Goal: Task Accomplishment & Management: Use online tool/utility

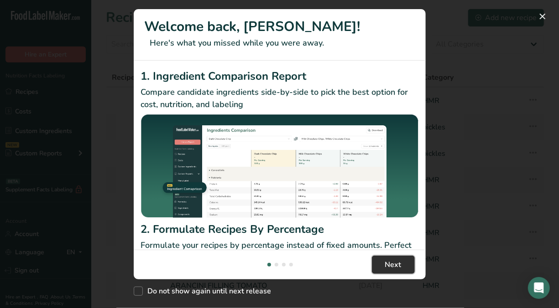
drag, startPoint x: 388, startPoint y: 271, endPoint x: 391, endPoint y: 266, distance: 5.9
click at [388, 271] on button "Next" at bounding box center [393, 265] width 43 height 18
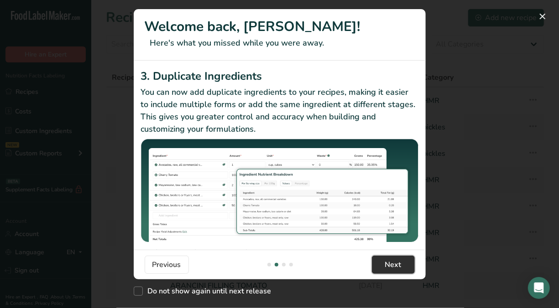
click at [391, 266] on span "Next" at bounding box center [393, 265] width 16 height 11
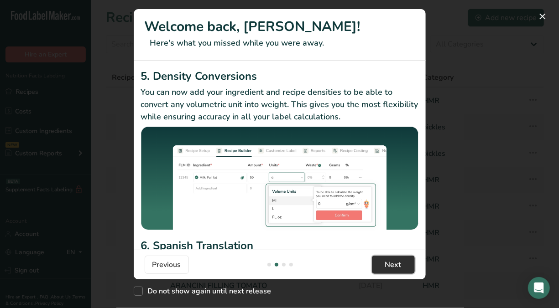
click at [391, 266] on span "Next" at bounding box center [393, 265] width 16 height 11
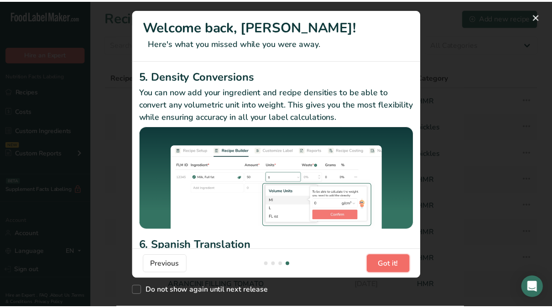
scroll to position [0, 876]
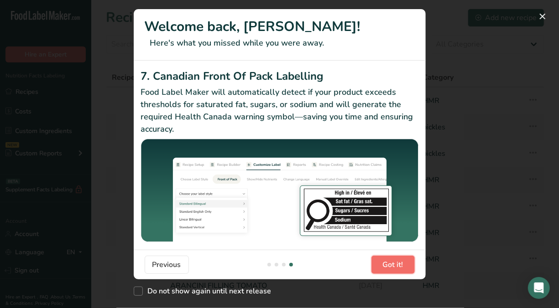
click at [391, 266] on span "Got it!" at bounding box center [393, 265] width 21 height 11
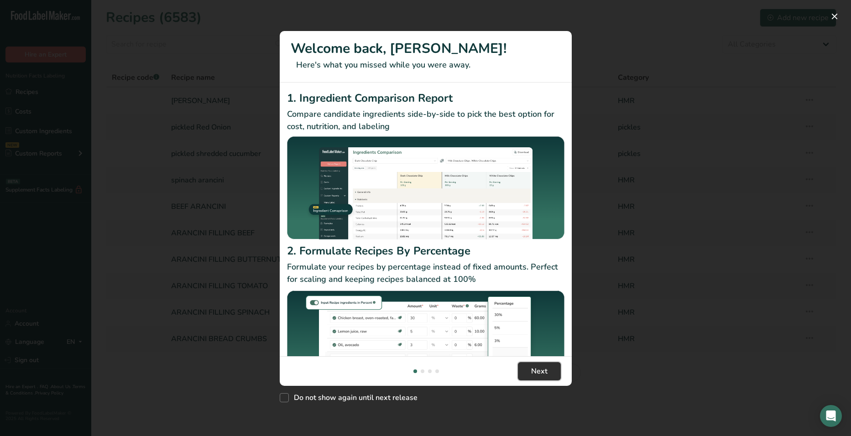
click at [535, 308] on span "Next" at bounding box center [539, 371] width 16 height 11
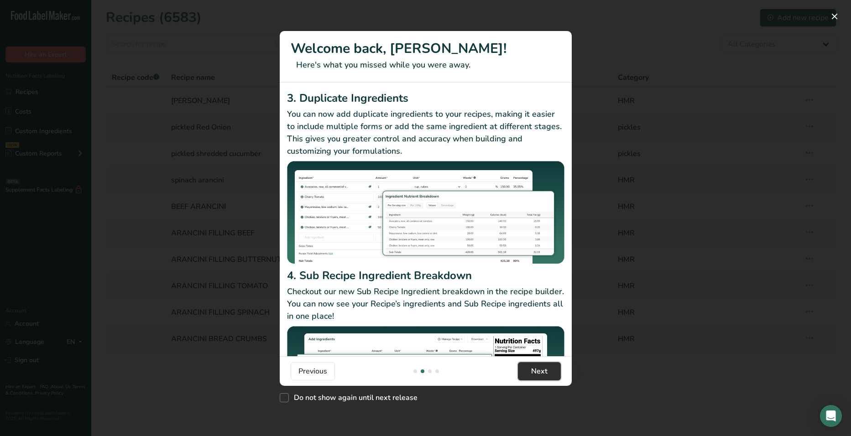
click at [535, 308] on span "Next" at bounding box center [539, 371] width 16 height 11
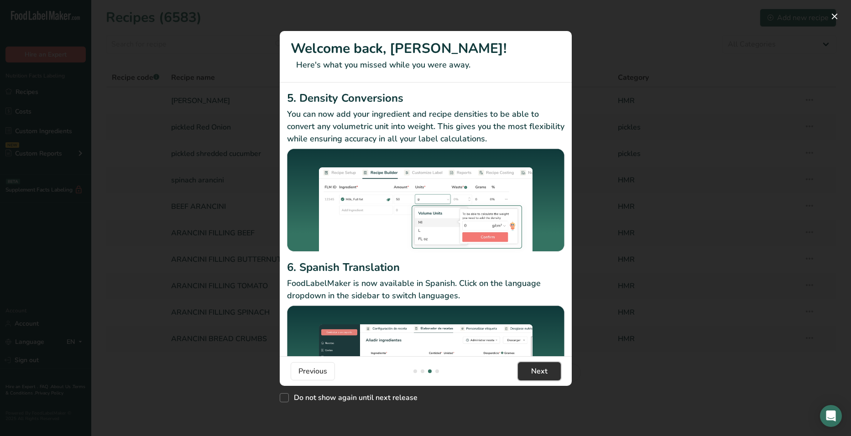
click at [535, 308] on span "Next" at bounding box center [539, 371] width 16 height 11
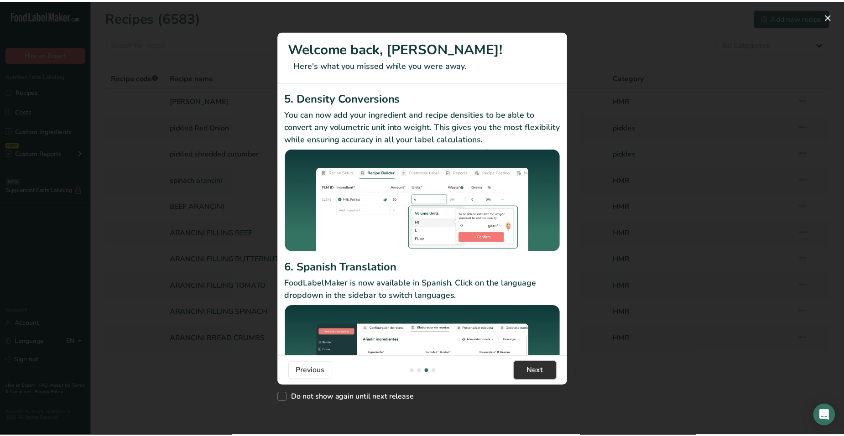
scroll to position [0, 876]
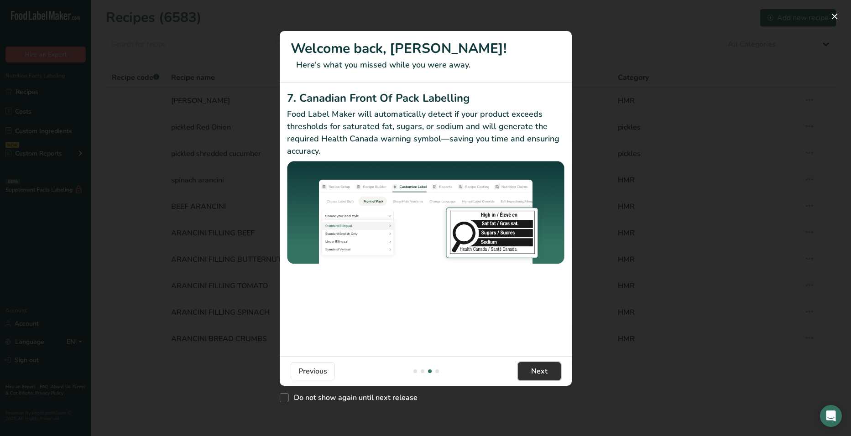
click at [535, 308] on span "Next" at bounding box center [539, 371] width 16 height 11
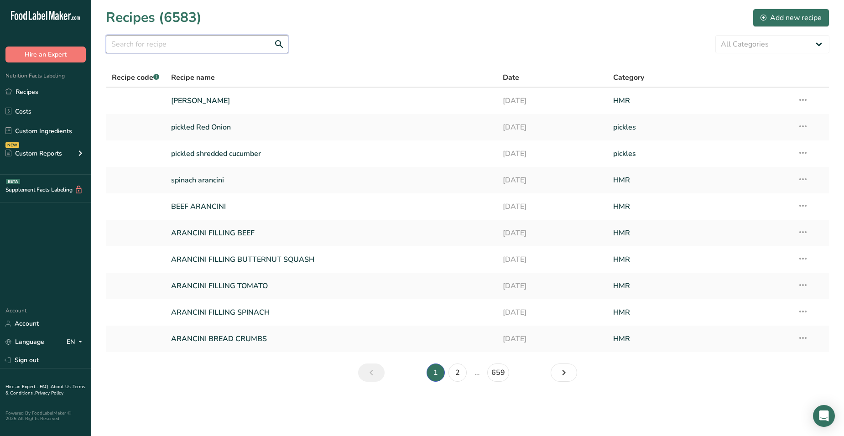
click at [155, 42] on input "text" at bounding box center [197, 44] width 183 height 18
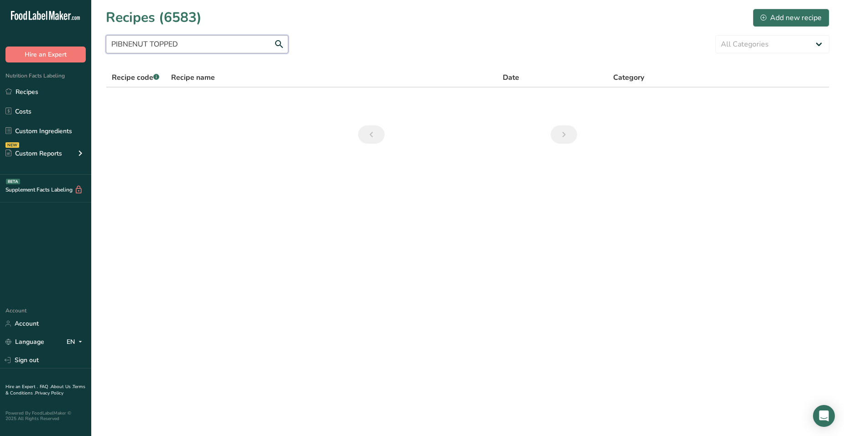
click at [122, 48] on input "PIBNENUT TOPPED" at bounding box center [197, 44] width 183 height 18
type input "PINENUT TOPPED"
click at [251, 105] on link "DIPUS71713 Pinenut Topped Hummus" at bounding box center [331, 100] width 321 height 19
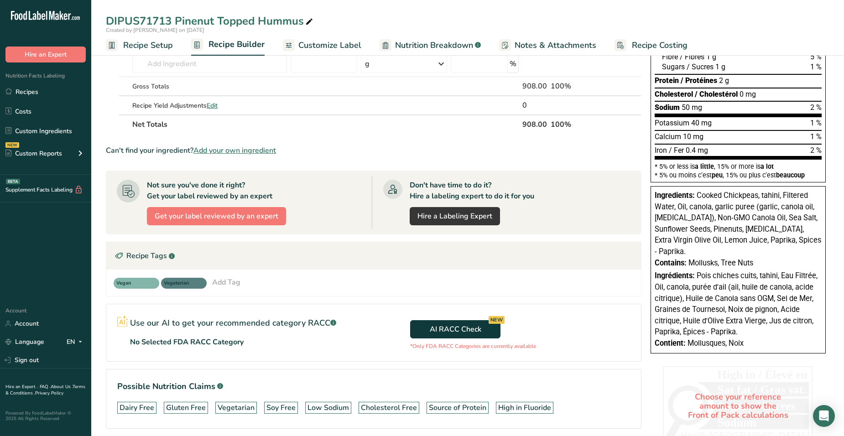
scroll to position [182, 0]
